Goal: Navigation & Orientation: Understand site structure

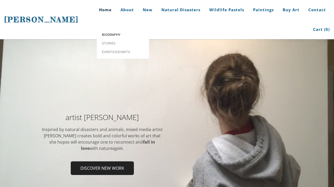
click at [109, 33] on span "Biography" at bounding box center [123, 34] width 42 height 3
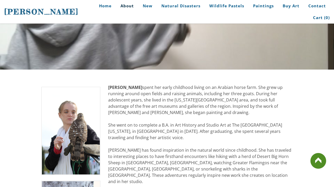
scroll to position [19, 0]
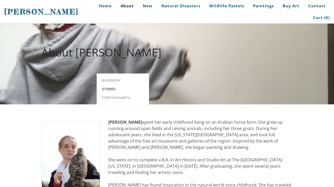
click at [110, 88] on span "Stories" at bounding box center [123, 89] width 42 height 3
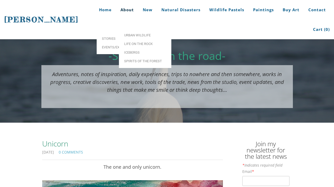
click at [117, 13] on link "About" at bounding box center [127, 10] width 21 height 20
